Goal: Check status: Check status

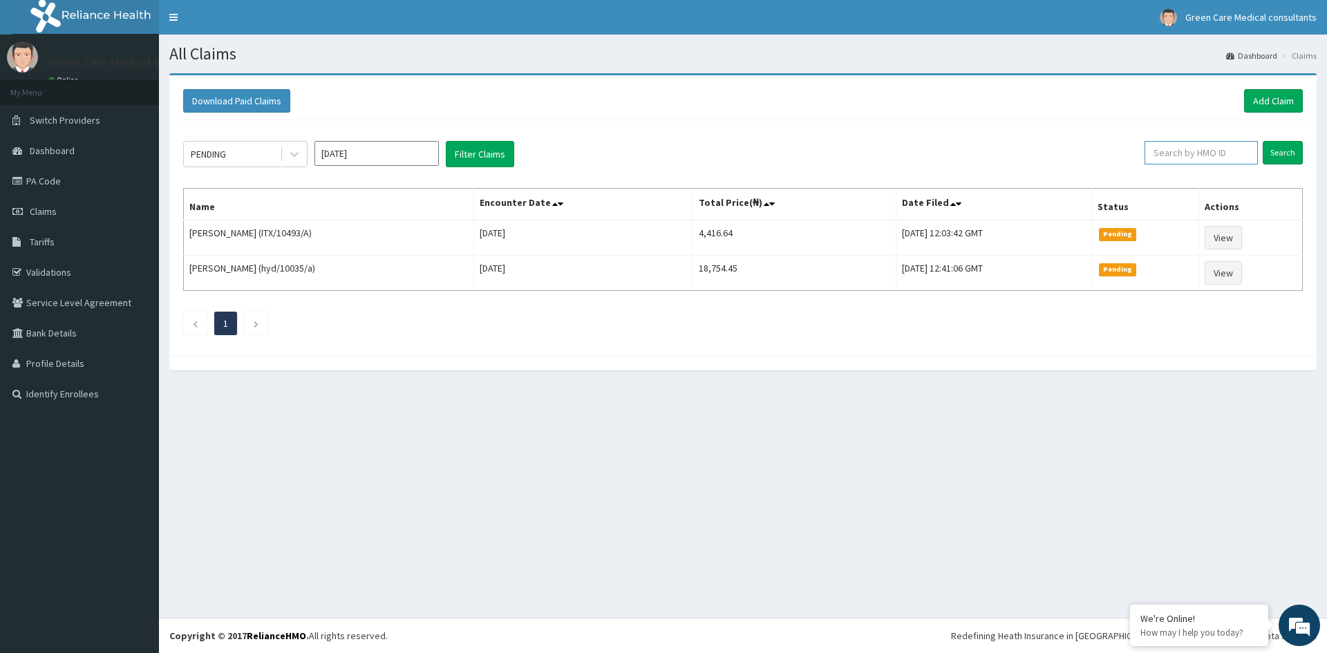
click at [1188, 156] on input "text" at bounding box center [1201, 153] width 113 height 24
type input "TNI/10052/A"
click at [1269, 153] on input "Search" at bounding box center [1283, 153] width 40 height 24
click at [42, 179] on link "PA Code" at bounding box center [79, 181] width 159 height 30
type input "EVG/10499/A"
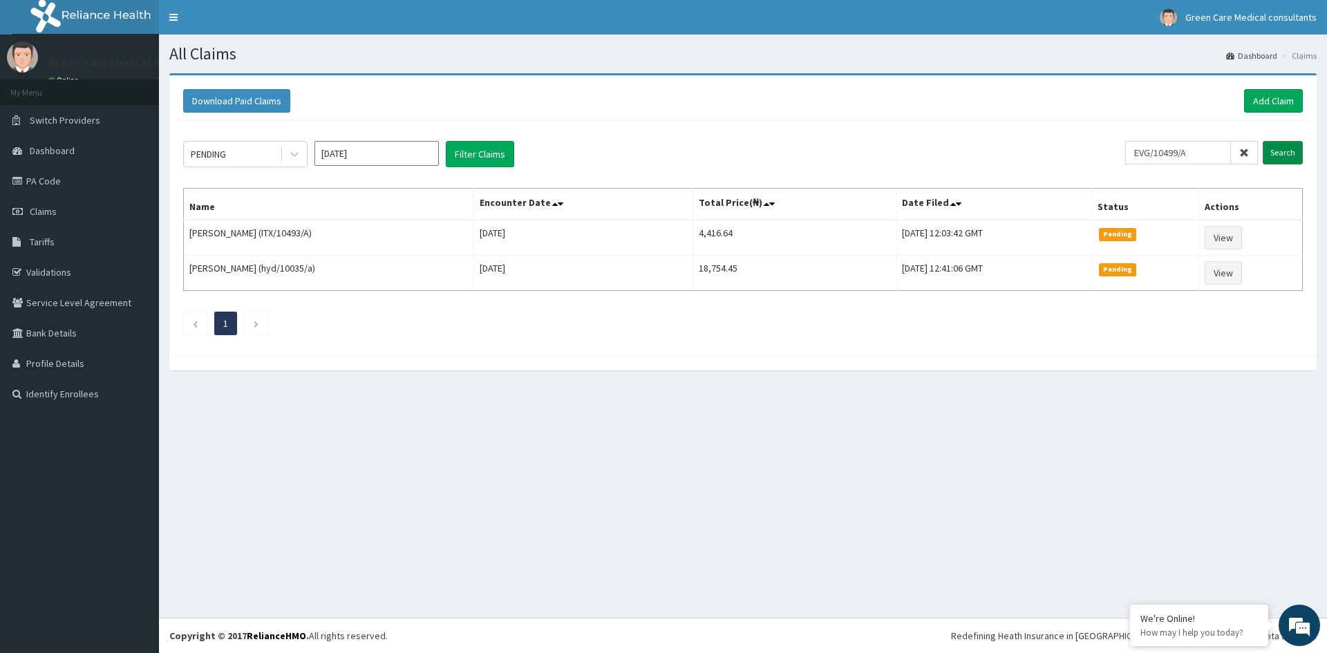
click at [1280, 157] on input "Search" at bounding box center [1283, 153] width 40 height 24
